Goal: Information Seeking & Learning: Learn about a topic

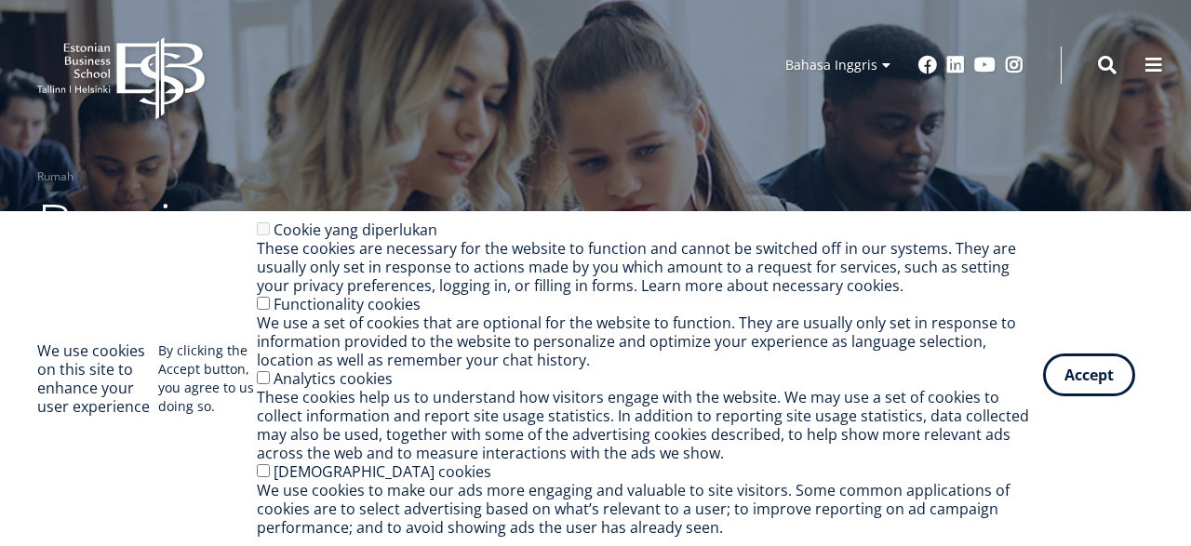
click at [1090, 371] on button "Accept" at bounding box center [1089, 375] width 92 height 43
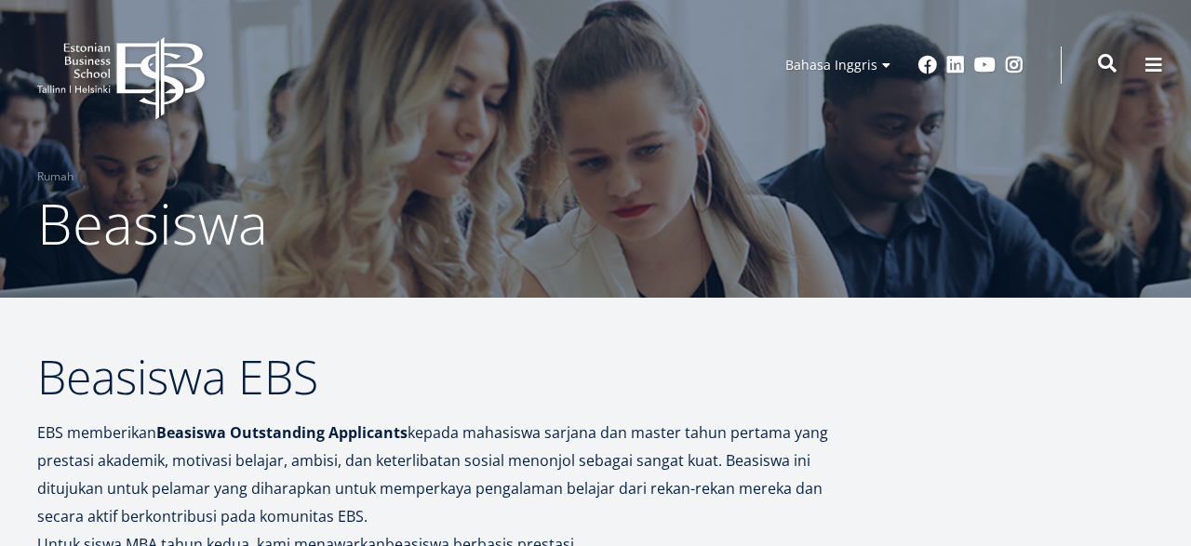
click at [1103, 60] on span at bounding box center [1107, 63] width 19 height 19
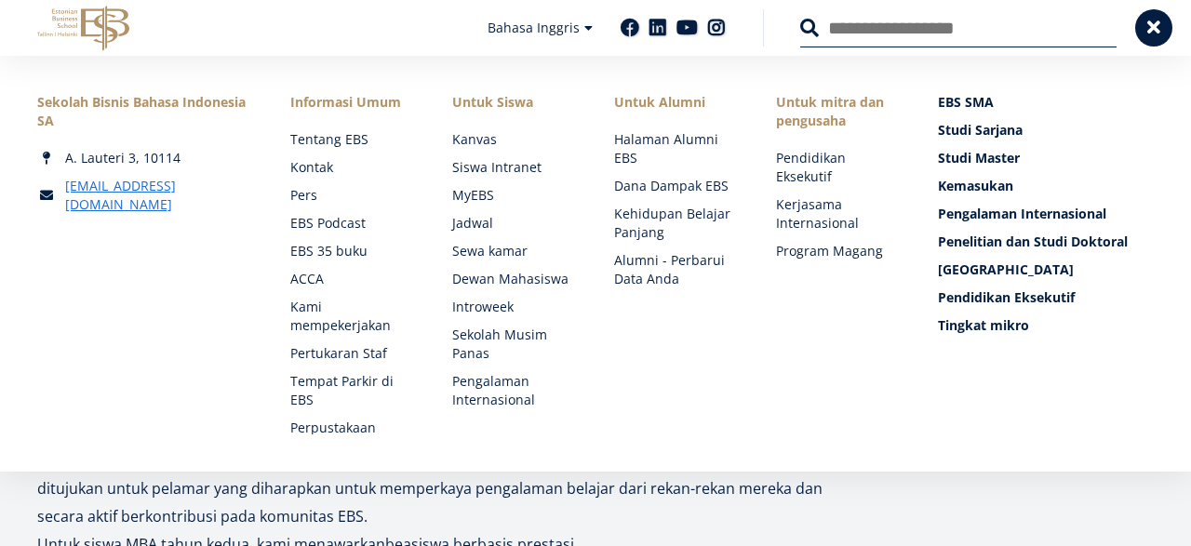
click at [882, 39] on input "Cari" at bounding box center [958, 27] width 316 height 39
type input "**********"
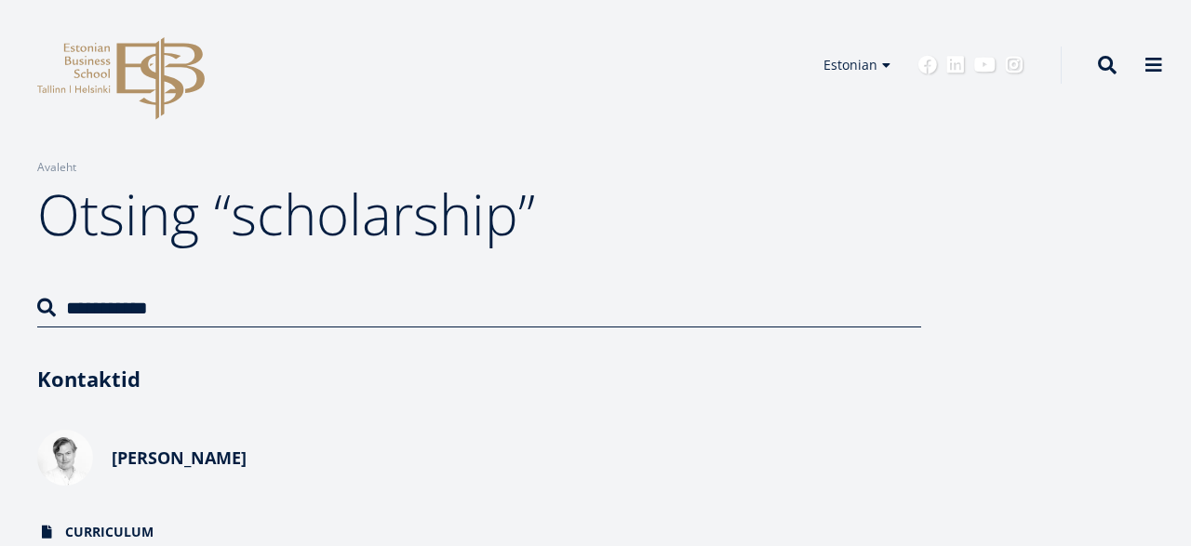
click at [1097, 62] on div "Otsing" at bounding box center [1089, 66] width 56 height 40
click at [1110, 62] on span at bounding box center [1107, 63] width 19 height 19
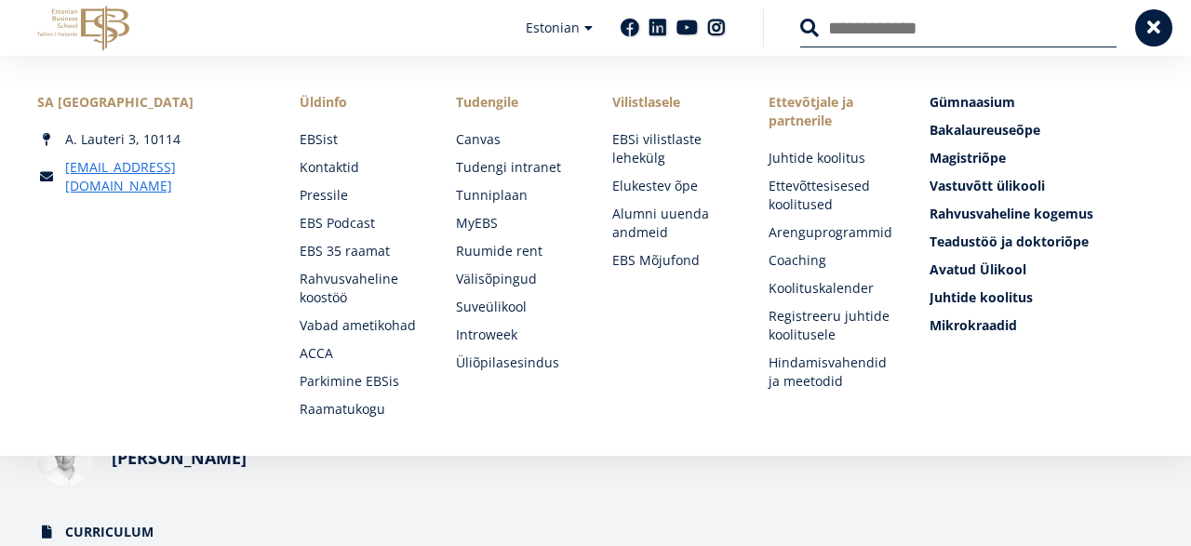
click at [959, 31] on input "Otsing" at bounding box center [958, 27] width 316 height 39
click at [973, 38] on input "**********" at bounding box center [958, 27] width 316 height 39
type input "**********"
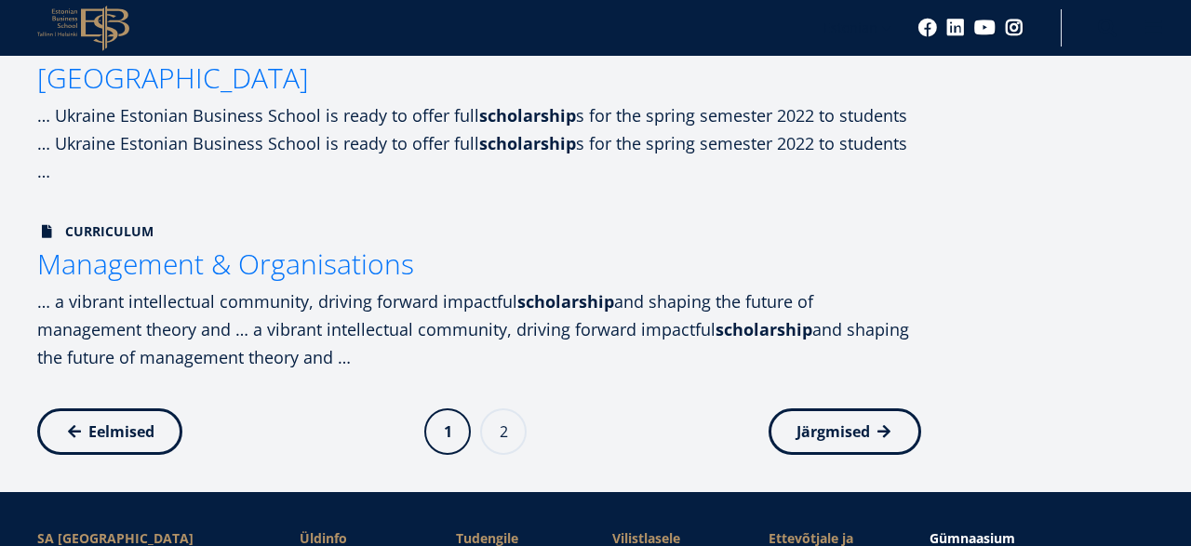
scroll to position [1903, 0]
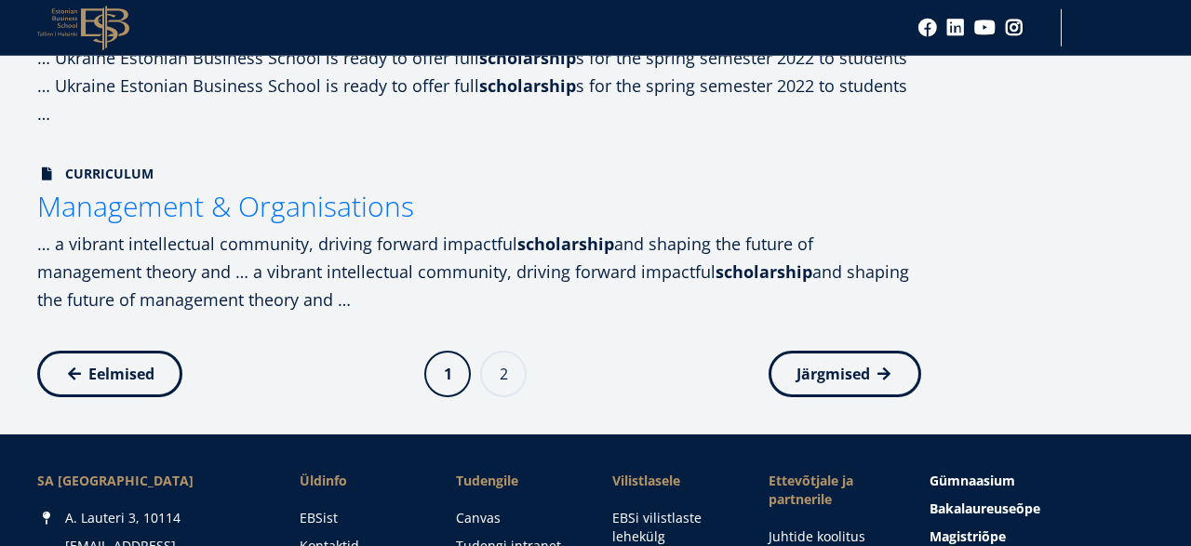
click at [852, 395] on link "Järgmine leht Järgmised" at bounding box center [845, 374] width 153 height 47
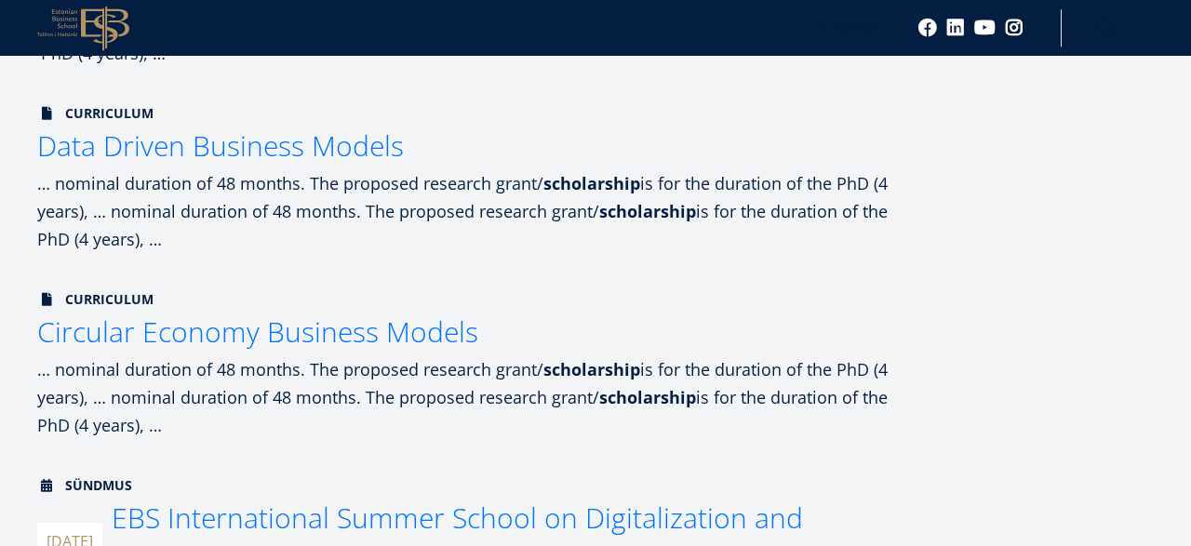
scroll to position [685, 0]
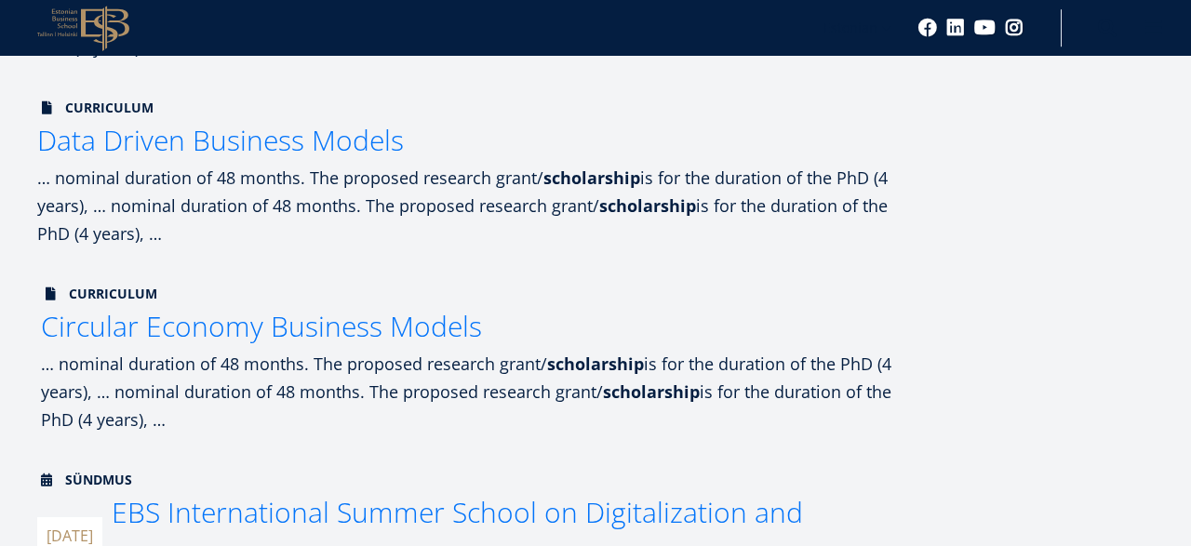
click at [332, 318] on span "Circular Economy Business Models" at bounding box center [261, 326] width 441 height 38
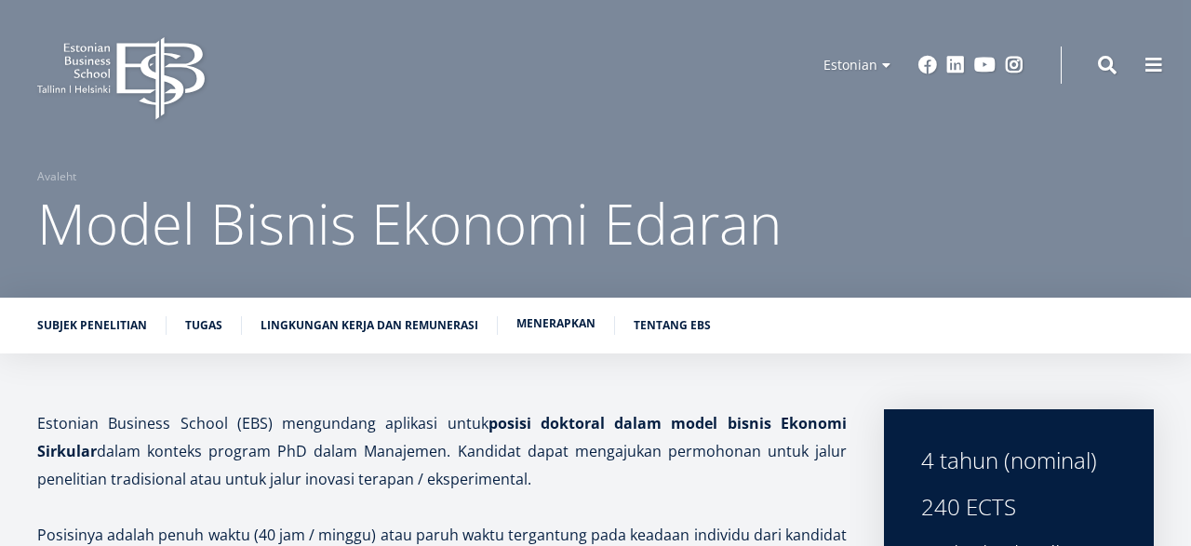
click at [570, 330] on link "Menerapkan" at bounding box center [555, 324] width 79 height 19
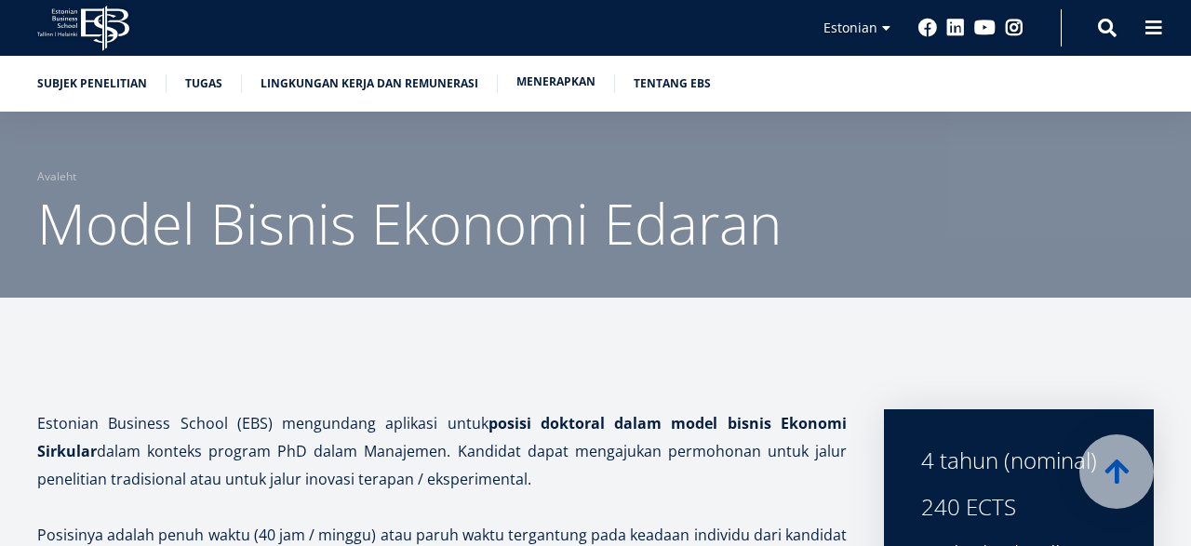
scroll to position [2039, 0]
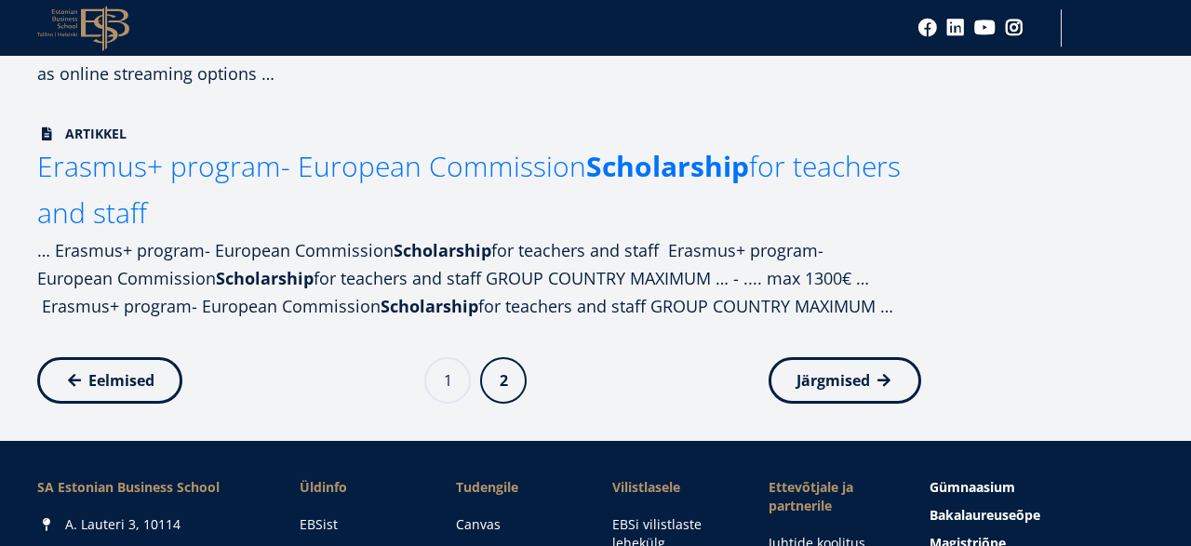
scroll to position [1309, 0]
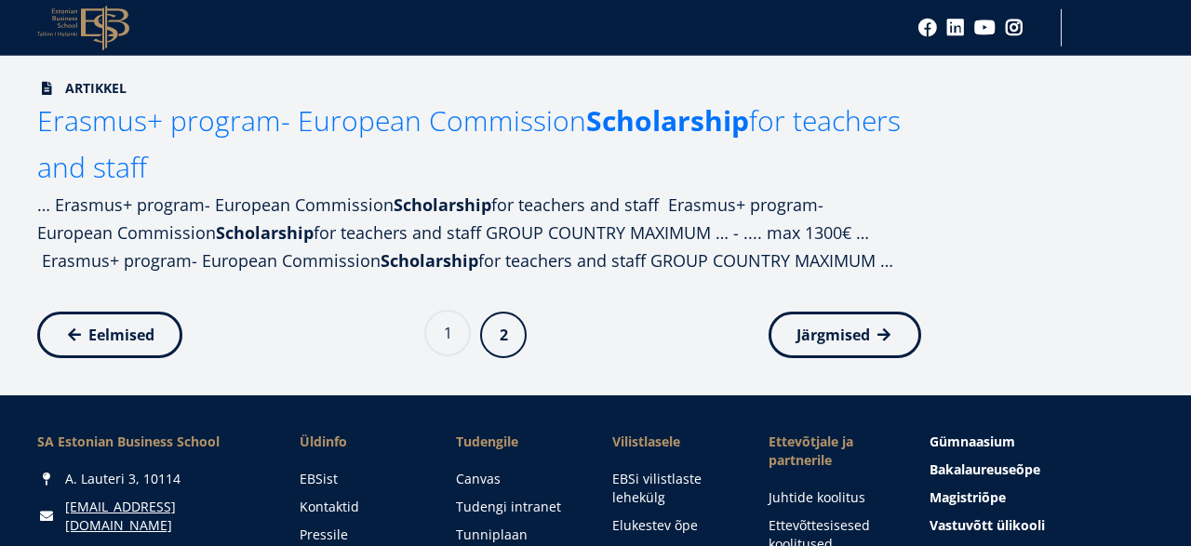
click at [443, 342] on link "Page 1" at bounding box center [447, 333] width 47 height 47
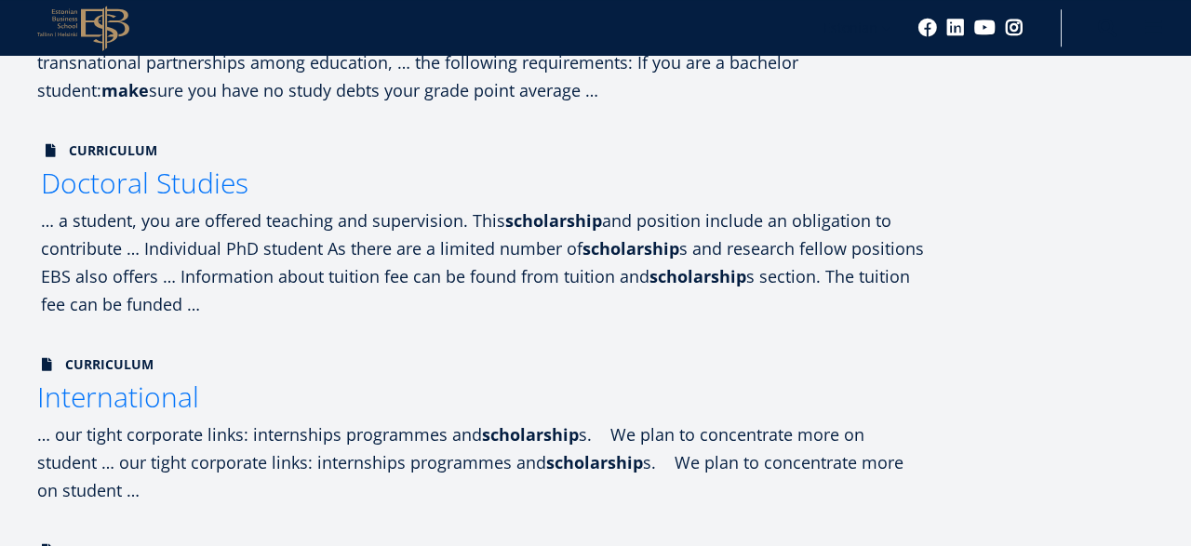
scroll to position [782, 0]
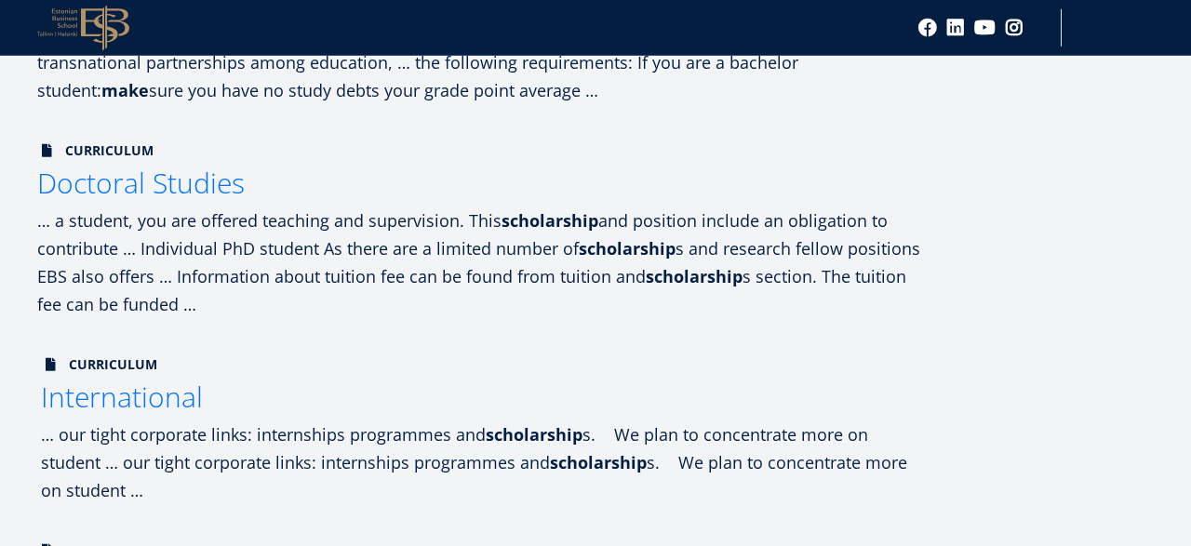
click at [156, 396] on span "International" at bounding box center [122, 397] width 162 height 38
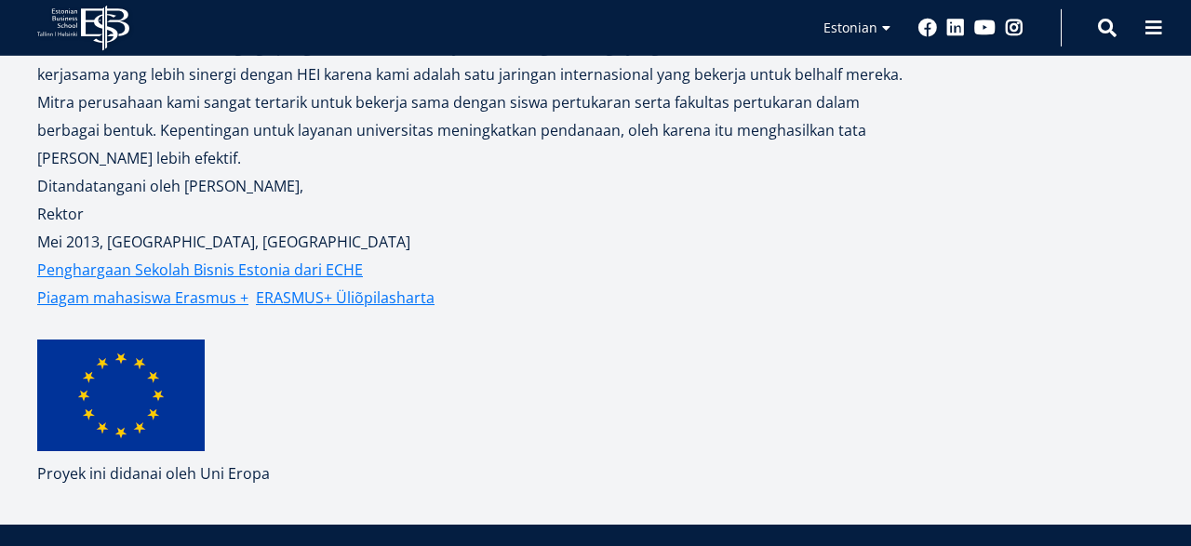
scroll to position [4530, 0]
